Goal: Task Accomplishment & Management: Use online tool/utility

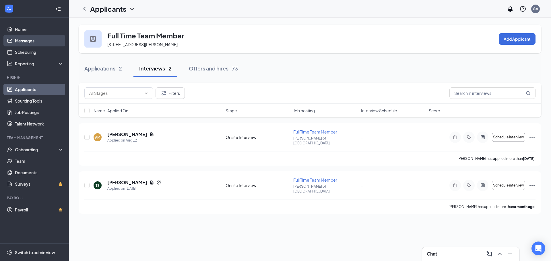
click at [26, 40] on link "Messages" at bounding box center [39, 40] width 49 height 11
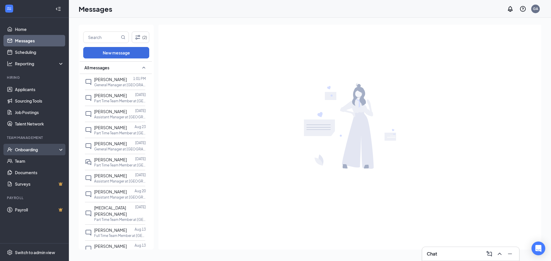
click at [36, 150] on div "Onboarding" at bounding box center [37, 150] width 44 height 6
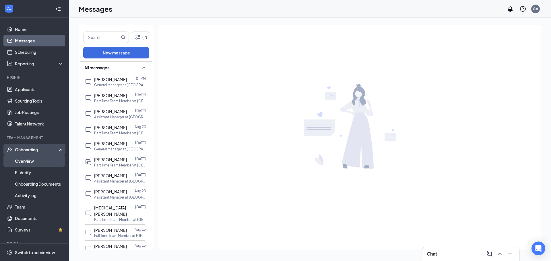
click at [34, 160] on link "Overview" at bounding box center [39, 160] width 49 height 11
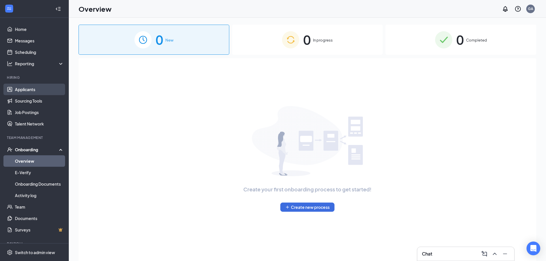
click at [20, 90] on link "Applicants" at bounding box center [39, 89] width 49 height 11
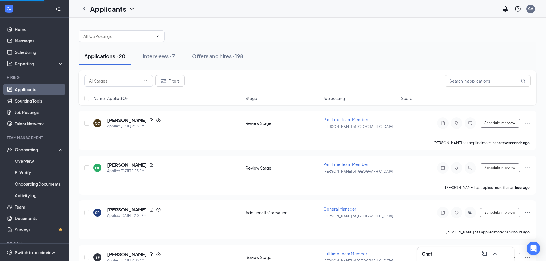
click at [20, 90] on link "Applicants" at bounding box center [39, 89] width 49 height 11
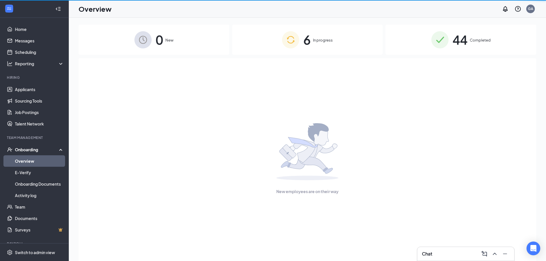
click at [204, 52] on div "0 New" at bounding box center [154, 40] width 151 height 30
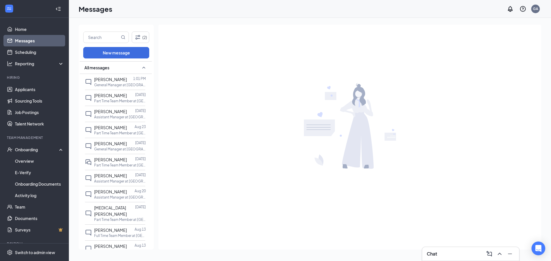
click at [30, 44] on link "Messages" at bounding box center [39, 40] width 49 height 11
click at [18, 85] on link "Applicants" at bounding box center [39, 89] width 49 height 11
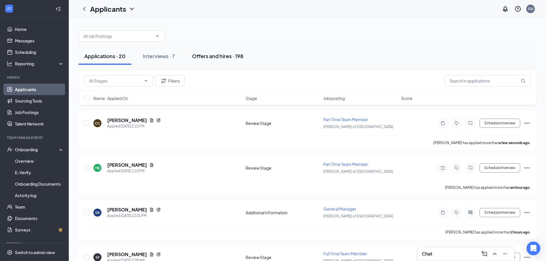
click at [201, 53] on div "Offers and hires · 198" at bounding box center [217, 55] width 51 height 7
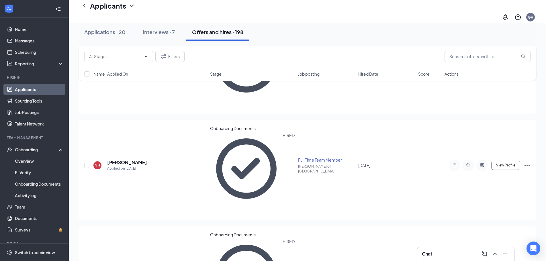
scroll to position [229, 0]
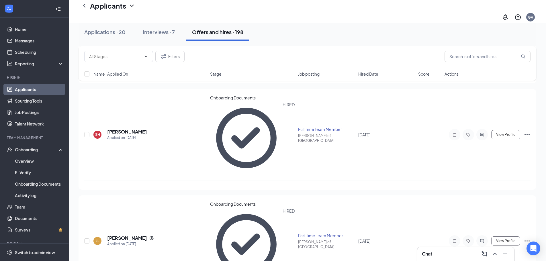
scroll to position [258, 0]
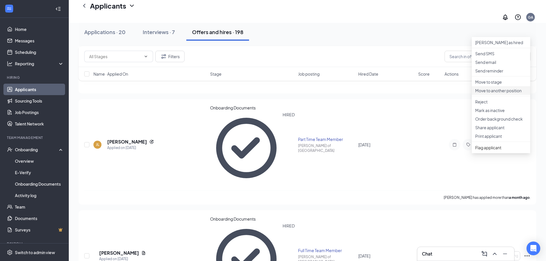
scroll to position [344, 0]
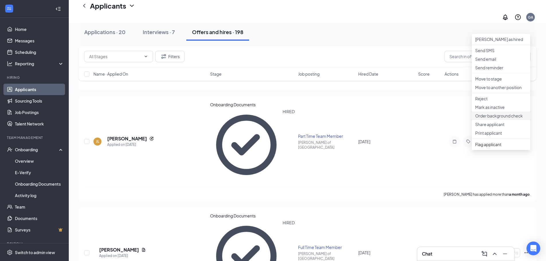
click at [496, 119] on p "Order background check" at bounding box center [502, 116] width 52 height 6
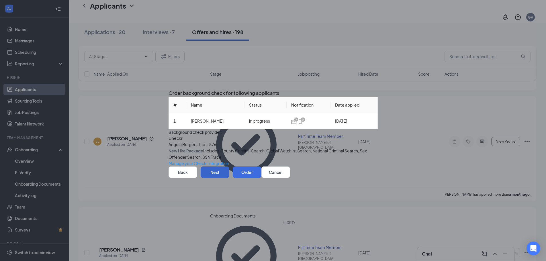
click at [229, 178] on button "Next" at bounding box center [215, 172] width 29 height 11
click at [262, 178] on button "Order" at bounding box center [247, 172] width 29 height 11
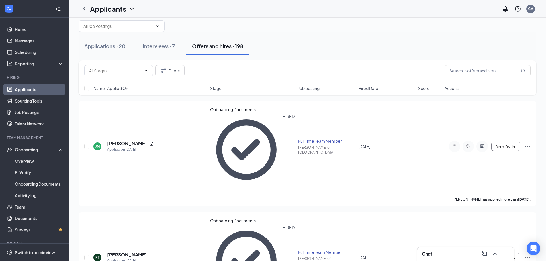
scroll to position [0, 0]
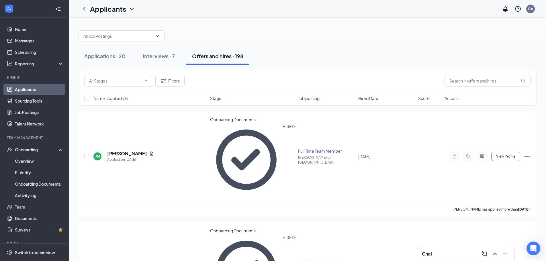
click at [212, 63] on button "Offers and hires · 198" at bounding box center [217, 56] width 63 height 17
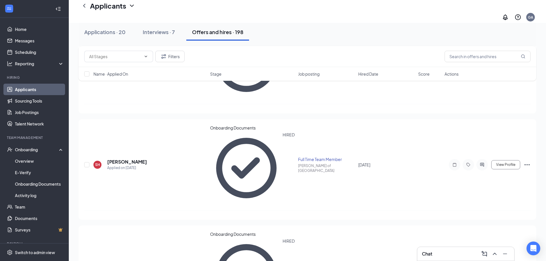
scroll to position [229, 0]
